Goal: Task Accomplishment & Management: Use online tool/utility

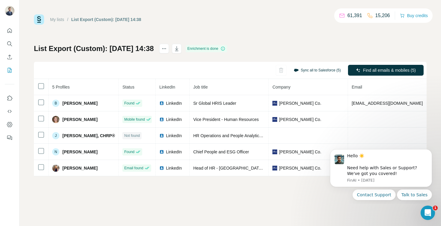
click at [319, 69] on button "Sync all to Salesforce (5)" at bounding box center [318, 70] width 56 height 9
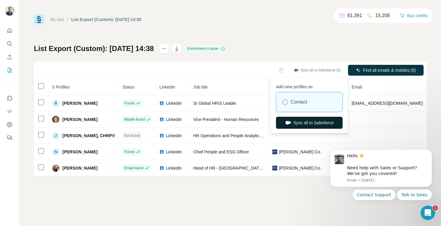
click at [309, 122] on button "Sync all to Salesforce" at bounding box center [309, 123] width 67 height 12
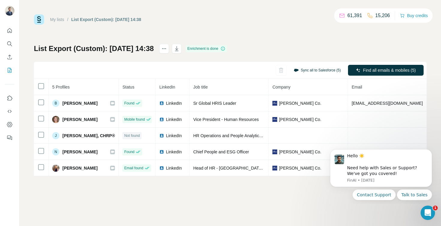
click at [312, 69] on button "Sync all to Salesforce (5)" at bounding box center [318, 70] width 56 height 9
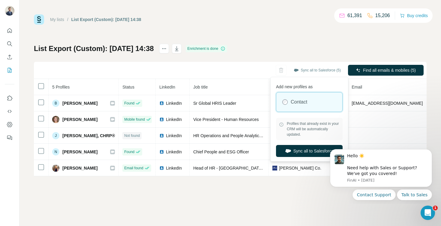
click at [291, 37] on div "My lists / List Export (Custom): [DATE] 14:38 61,391 15,206 Buy credits List Ex…" at bounding box center [230, 95] width 393 height 162
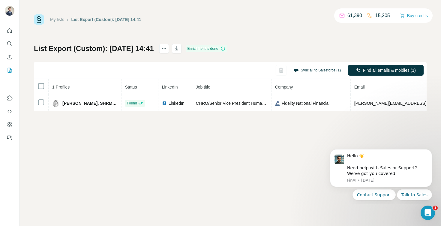
click at [316, 72] on button "Sync all to Salesforce (1)" at bounding box center [318, 70] width 56 height 9
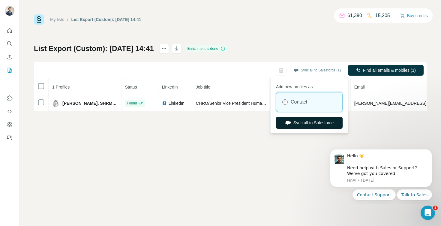
click at [303, 120] on button "Sync all to Salesforce" at bounding box center [309, 123] width 67 height 12
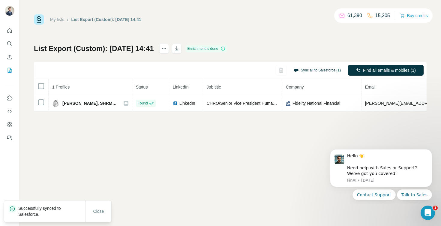
click at [315, 71] on button "Sync all to Salesforce (1)" at bounding box center [318, 70] width 56 height 9
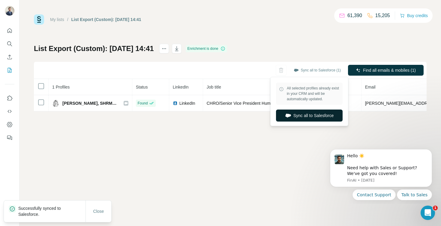
click at [298, 115] on button "Sync all to Salesforce" at bounding box center [309, 116] width 67 height 12
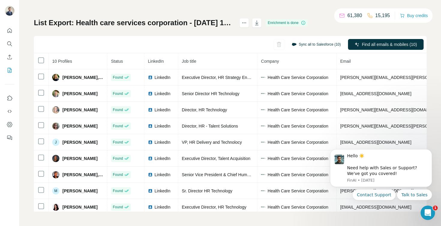
click at [310, 43] on button "Sync all to Salesforce (10)" at bounding box center [317, 44] width 58 height 9
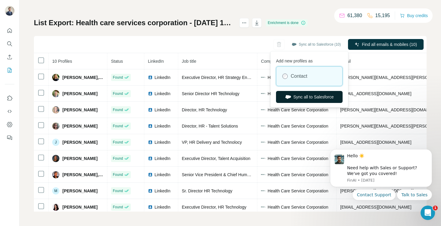
click at [306, 96] on button "Sync all to Salesforce" at bounding box center [309, 97] width 67 height 12
